Goal: Task Accomplishment & Management: Manage account settings

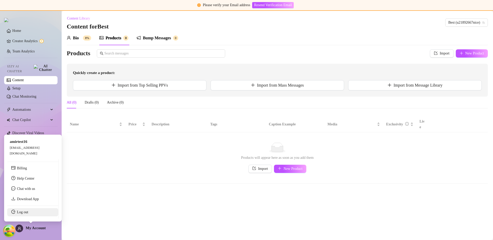
click at [25, 212] on link "Log out" at bounding box center [22, 212] width 11 height 4
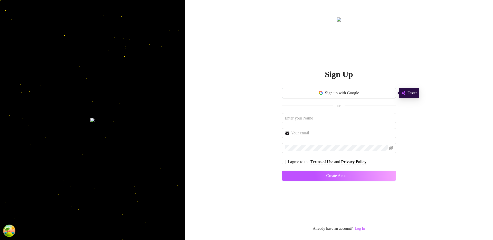
click at [363, 227] on link "Log In" at bounding box center [360, 228] width 10 height 4
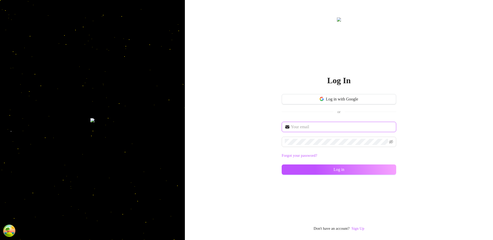
click at [306, 126] on input "text" at bounding box center [342, 127] width 102 height 6
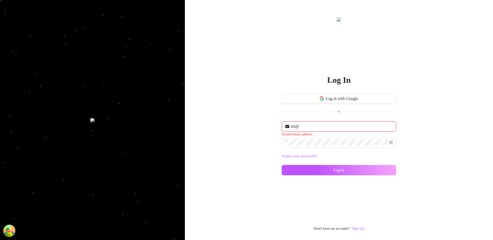
type input "[EMAIL_ADDRESS][DOMAIN_NAME]"
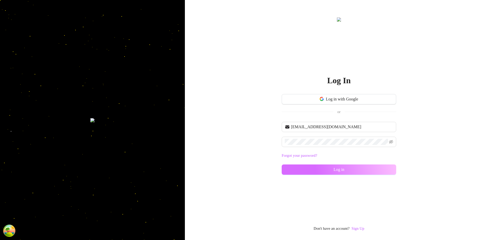
click at [300, 167] on button "Log in" at bounding box center [339, 169] width 115 height 10
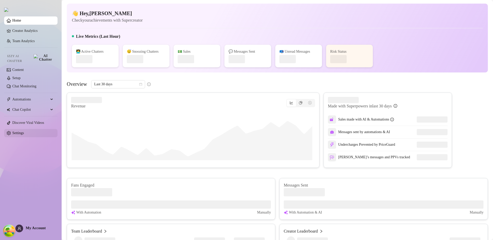
click at [24, 132] on link "Settings" at bounding box center [18, 133] width 12 height 4
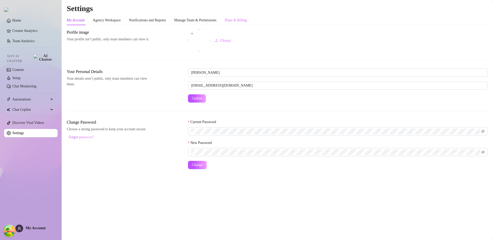
click at [247, 24] on div "Plans & Billing" at bounding box center [236, 20] width 22 height 10
click at [247, 20] on div "Plans & Billing" at bounding box center [236, 20] width 22 height 6
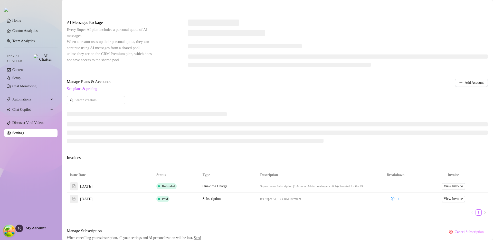
scroll to position [117, 0]
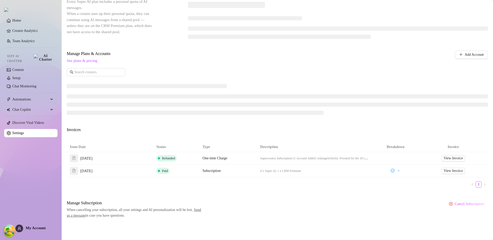
click at [278, 197] on div "Billing Overview Creator Plans AI Message Package Payment Method Next Bill Upda…" at bounding box center [277, 65] width 421 height 306
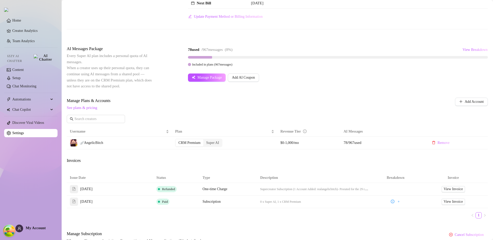
scroll to position [72, 0]
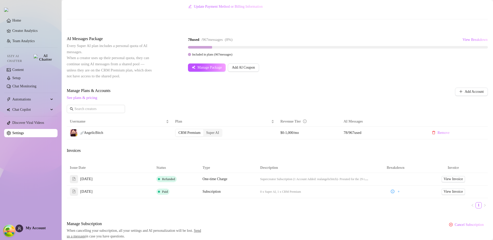
click at [400, 210] on div "Issue Date Status Type Description Breakdown Invoice Aug 25, 2025 Refunded One-…" at bounding box center [277, 188] width 421 height 50
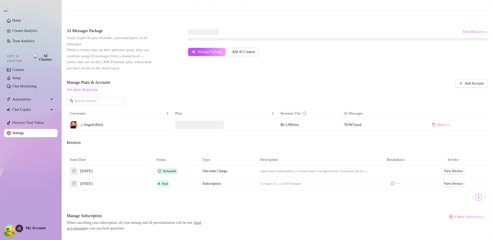
scroll to position [81, 0]
click at [246, 207] on div "Billing Overview Creator Plans AI Message Package Payment Method Next Bill Upda…" at bounding box center [277, 89] width 421 height 283
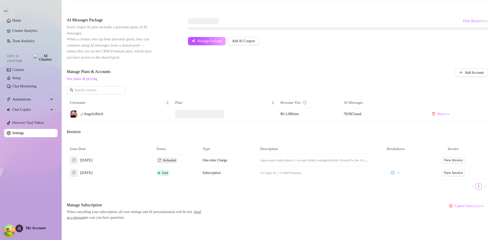
scroll to position [92, 0]
click at [259, 195] on div "Billing Overview Creator Plans AI Message Package Payment Method Next Bill Upda…" at bounding box center [277, 78] width 421 height 283
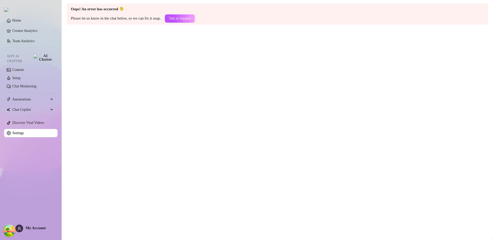
scroll to position [0, 0]
drag, startPoint x: 165, startPoint y: 75, endPoint x: 149, endPoint y: 93, distance: 24.2
click at [165, 75] on main "Oops! An error has occurred 🫠 Please let us know in the chat below, so we can f…" at bounding box center [277, 120] width 431 height 240
click at [169, 92] on main "Oops! An error has occurred 🫠 Please let us know in the chat below, so we can f…" at bounding box center [277, 120] width 431 height 240
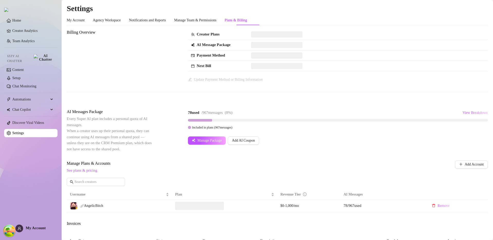
click at [311, 125] on div "Included in plans ( 967 messages)" at bounding box center [338, 128] width 300 height 6
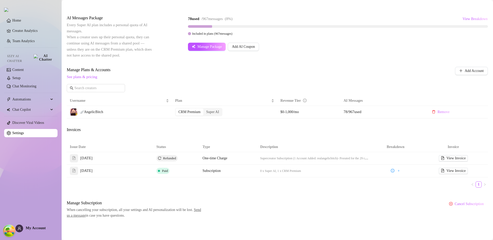
scroll to position [93, 0]
click at [383, 197] on div "Billing Overview Creator Plans 0 x Super AI, 1 x CRM Premium AI Message Package…" at bounding box center [277, 77] width 421 height 282
click at [259, 134] on div "Billing Overview Creator Plans 0 x Super AI, 1 x CRM Premium AI Message Package…" at bounding box center [277, 77] width 421 height 282
click at [32, 33] on link "Creator Analytics" at bounding box center [32, 31] width 41 height 8
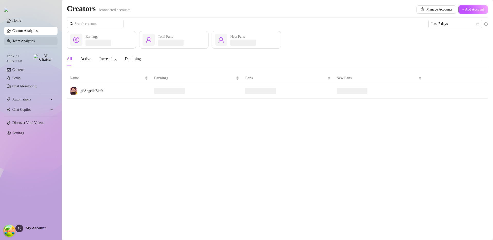
click at [28, 43] on link "Team Analytics" at bounding box center [23, 41] width 22 height 4
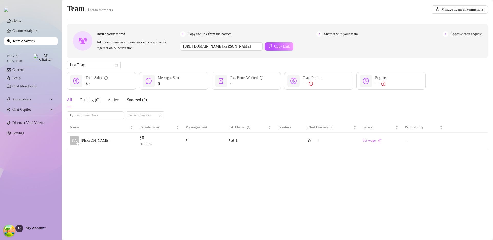
click at [364, 106] on div "All Pending ( 0 ) Active Snoozed ( 0 ) Select Creators" at bounding box center [277, 106] width 421 height 27
click at [326, 185] on main "Team 1 team members Manage Team & Permissions Invite your team! Add team member…" at bounding box center [277, 120] width 431 height 240
click at [412, 12] on button "Export" at bounding box center [421, 9] width 18 height 8
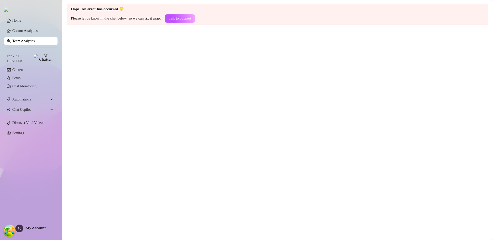
click at [359, 94] on main "Oops! An error has occurred 🫠 Please let us know in the chat below, so we can f…" at bounding box center [277, 120] width 431 height 240
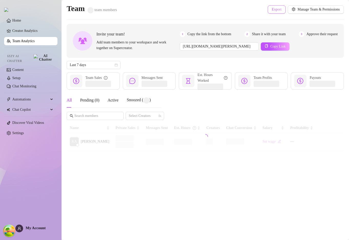
click at [273, 9] on span "Export" at bounding box center [277, 9] width 10 height 4
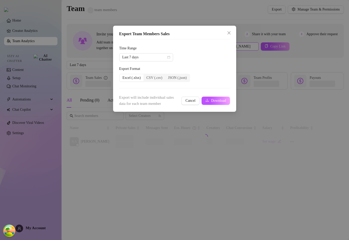
click at [237, 49] on div "Export Team Members Sales Time Range Last 7 days Export Format Excel (.xlsx) CS…" at bounding box center [174, 120] width 349 height 240
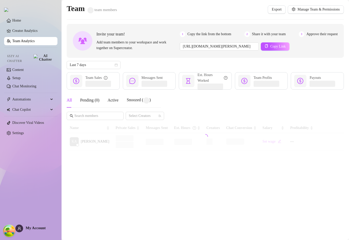
click at [329, 99] on div "All Pending ( 0 ) Active Snoozed ( ) Select Creators" at bounding box center [206, 106] width 278 height 27
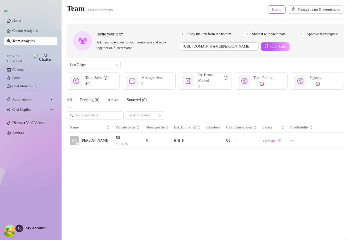
click at [277, 9] on span "Export" at bounding box center [277, 9] width 10 height 4
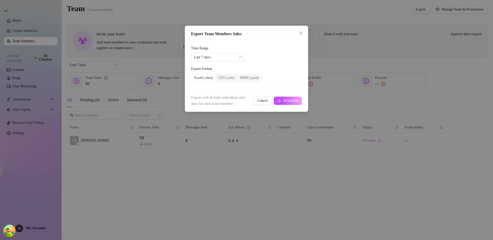
click at [231, 105] on span "Export will include individual sales data for each team member" at bounding box center [221, 100] width 61 height 12
click at [223, 57] on span "Last 7 days" at bounding box center [218, 57] width 48 height 8
click at [273, 55] on div "Last 7 days" at bounding box center [246, 57] width 111 height 8
click at [218, 55] on span "Last 7 days" at bounding box center [218, 57] width 48 height 8
click at [261, 51] on div "Time Range" at bounding box center [246, 49] width 111 height 8
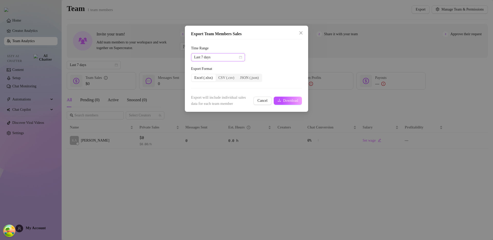
click at [218, 58] on span "Last 7 days" at bounding box center [218, 57] width 48 height 8
click at [262, 57] on div "Last 7 days" at bounding box center [246, 57] width 111 height 8
click at [223, 57] on span "Last 7 days" at bounding box center [218, 57] width 48 height 8
click at [265, 59] on div "Last 7 days" at bounding box center [246, 57] width 111 height 8
click at [301, 33] on icon "close" at bounding box center [301, 33] width 4 height 4
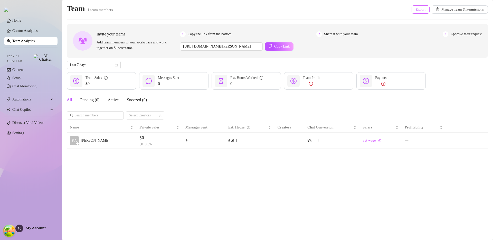
click at [349, 11] on button "Export" at bounding box center [421, 9] width 18 height 8
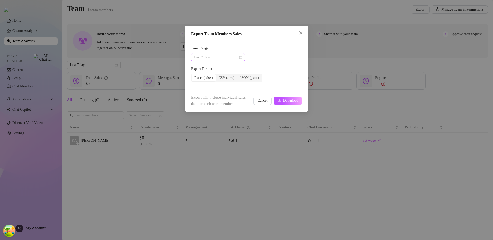
click at [234, 57] on span "Last 7 days" at bounding box center [218, 57] width 48 height 8
click at [220, 91] on div "Last 90 days" at bounding box center [218, 92] width 46 height 6
click at [280, 99] on button "Download" at bounding box center [288, 101] width 28 height 8
click at [282, 91] on form "Time Range Last 90 days Export Format Excel (.xlsx) CSV (.csv) JSON (.json) Exp…" at bounding box center [246, 75] width 111 height 61
click at [288, 100] on span "Download" at bounding box center [290, 101] width 15 height 4
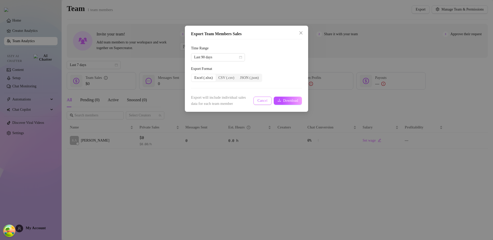
click at [263, 103] on button "Cancel" at bounding box center [262, 101] width 18 height 8
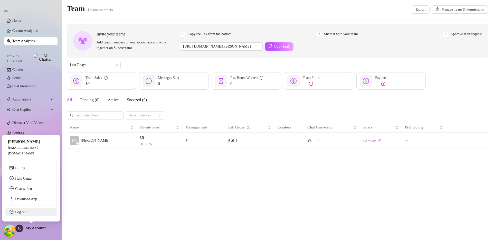
click at [24, 212] on link "Log out" at bounding box center [20, 212] width 11 height 4
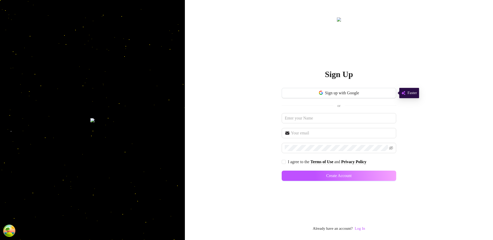
click at [349, 228] on link "Log In" at bounding box center [360, 228] width 10 height 4
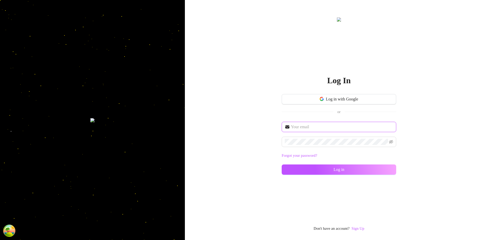
click at [311, 128] on input "text" at bounding box center [342, 127] width 102 height 6
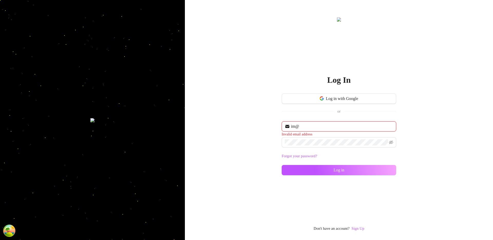
type input "[EMAIL_ADDRESS][DOMAIN_NAME]"
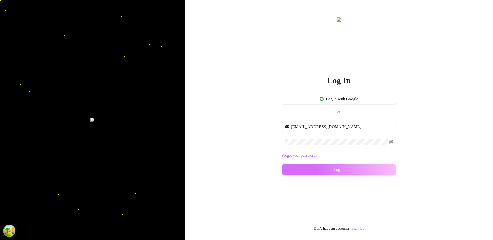
click at [319, 168] on button "Log in" at bounding box center [339, 169] width 115 height 10
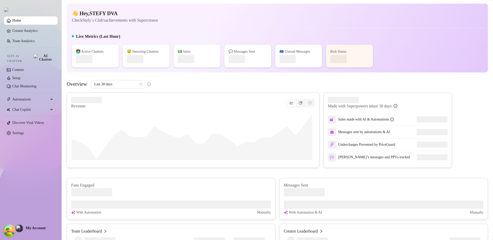
click at [184, 86] on div "Overview Last 30 days" at bounding box center [277, 84] width 421 height 8
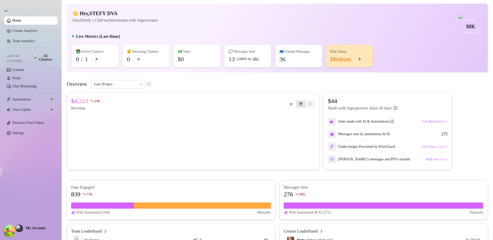
click at [299, 108] on div "segmented control" at bounding box center [300, 103] width 9 height 7
click at [297, 101] on input "segmented control" at bounding box center [297, 101] width 0 height 0
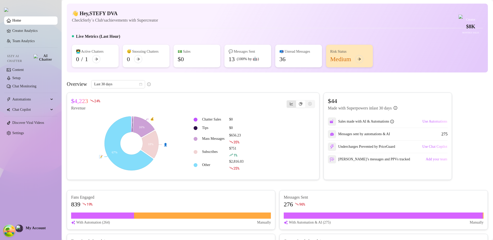
click at [288, 108] on div "segmented control" at bounding box center [291, 103] width 9 height 7
click at [288, 101] on input "segmented control" at bounding box center [288, 101] width 0 height 0
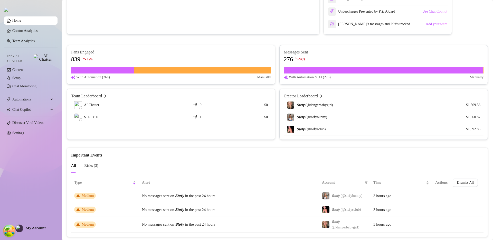
scroll to position [159, 0]
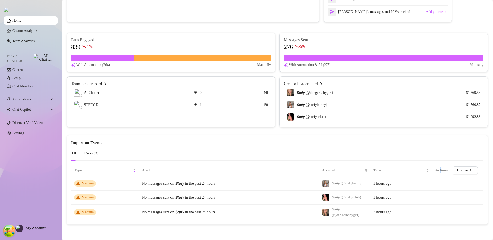
click at [349, 169] on span "Actions" at bounding box center [441, 170] width 12 height 4
click at [349, 172] on div "Time" at bounding box center [401, 170] width 56 height 6
click at [349, 169] on span "Actions" at bounding box center [441, 170] width 12 height 4
click at [349, 170] on span "Time" at bounding box center [399, 170] width 52 height 6
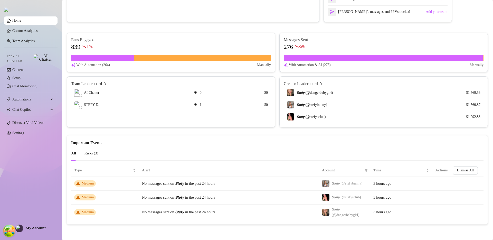
scroll to position [0, 0]
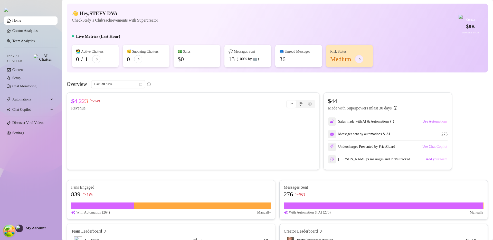
click at [349, 61] on icon "arrow-right" at bounding box center [359, 59] width 3 height 3
click at [23, 131] on link "Settings" at bounding box center [18, 133] width 12 height 4
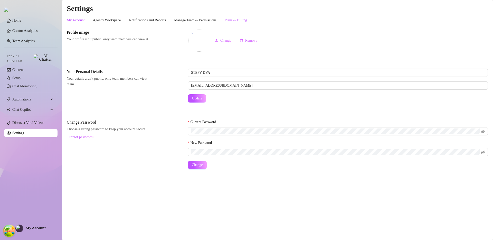
click at [247, 21] on div "Plans & Billing" at bounding box center [236, 20] width 22 height 6
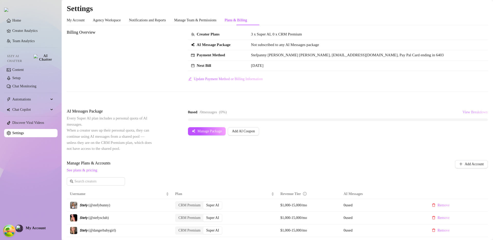
click at [349, 113] on span "View Breakdown" at bounding box center [474, 112] width 25 height 4
click at [349, 109] on div "0 used / 0 messages ( 0 %) View Breakdown" at bounding box center [338, 112] width 300 height 8
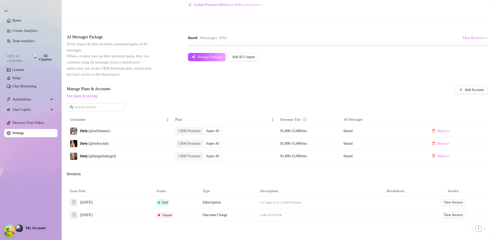
scroll to position [118, 0]
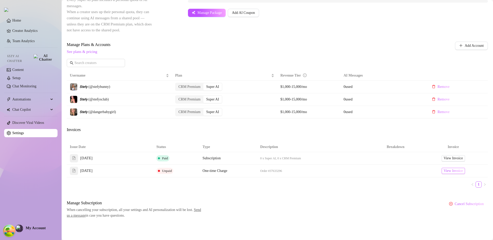
click at [349, 172] on span "View Invoice" at bounding box center [453, 171] width 19 height 6
click at [316, 126] on div "Billing Overview Creator Plans 3 x Super AI, 0 x CRM Premium AI Message Package…" at bounding box center [277, 64] width 421 height 307
click at [349, 157] on span "View Invoice" at bounding box center [453, 158] width 19 height 6
click at [324, 135] on div "Billing Overview Creator Plans 3 x Super AI, 0 x CRM Premium AI Message Package…" at bounding box center [277, 64] width 421 height 307
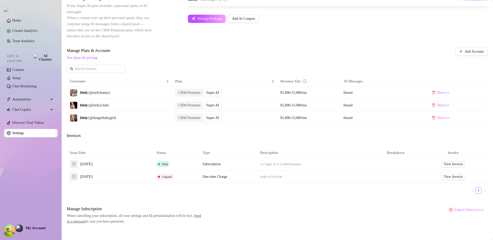
scroll to position [106, 0]
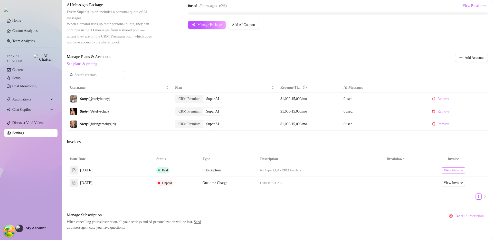
click at [349, 169] on span "View Invoice" at bounding box center [453, 170] width 19 height 6
